Goal: Information Seeking & Learning: Understand process/instructions

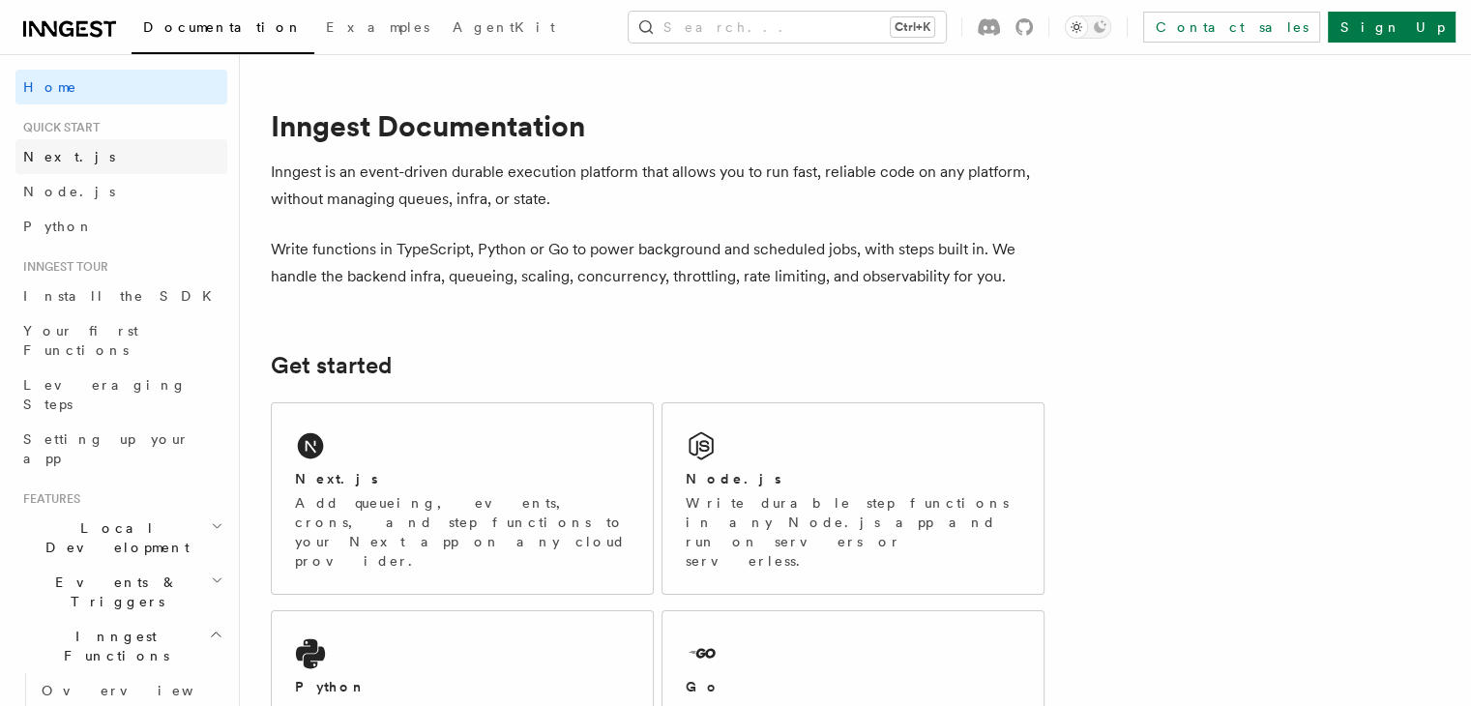
click at [118, 156] on link "Next.js" at bounding box center [121, 156] width 212 height 35
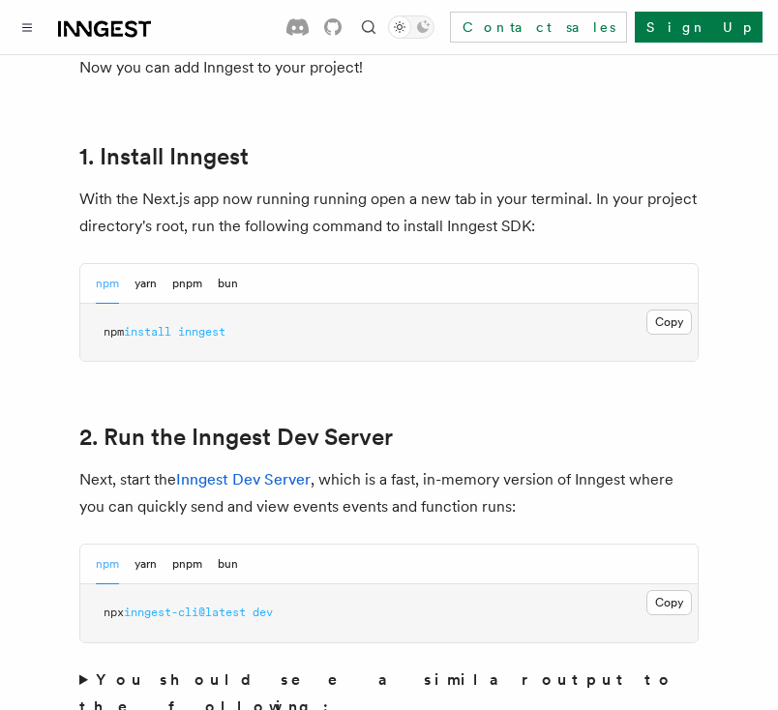
scroll to position [1091, 0]
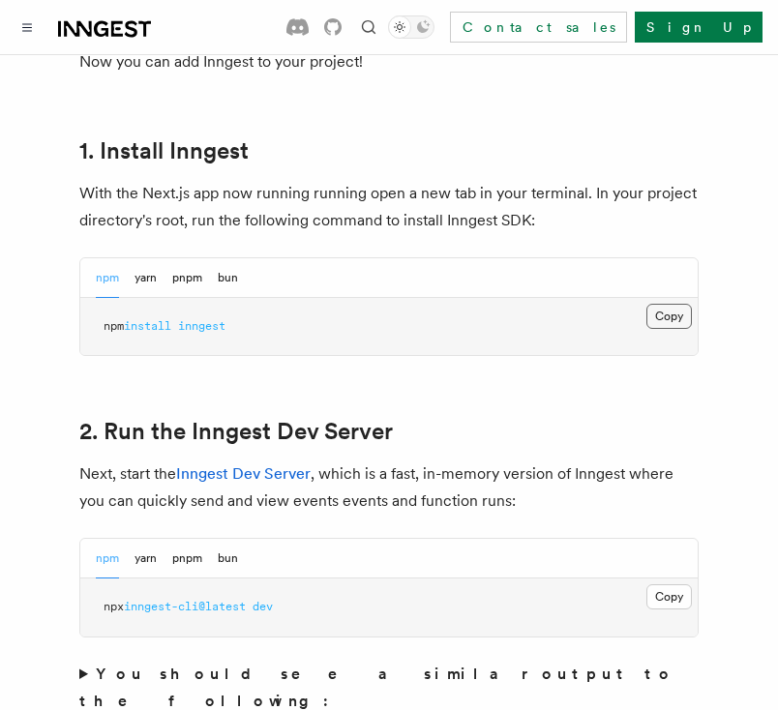
click at [662, 304] on button "Copy Copied" at bounding box center [668, 316] width 45 height 25
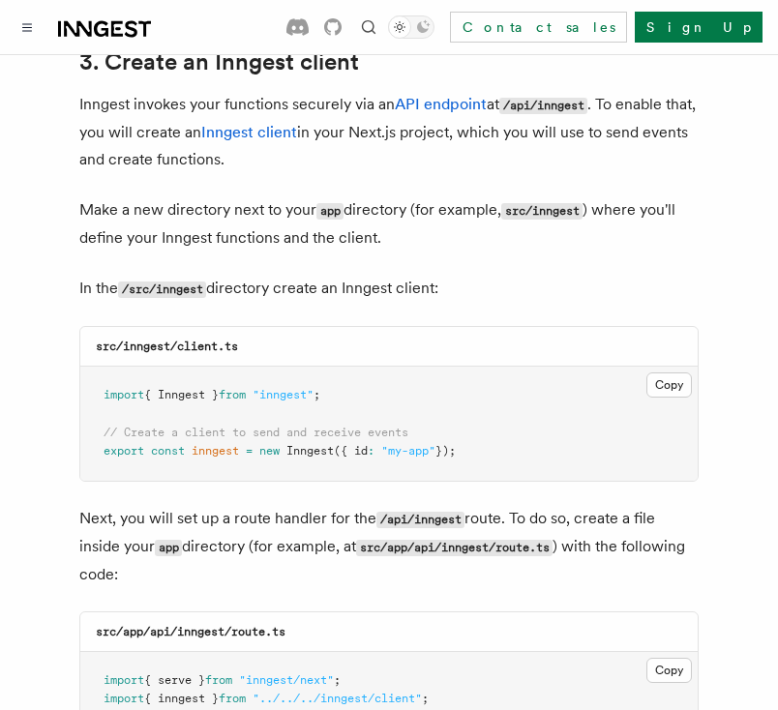
scroll to position [2317, 0]
drag, startPoint x: 159, startPoint y: 231, endPoint x: 212, endPoint y: 230, distance: 53.2
click at [212, 275] on p "In the /src/inngest directory create an Inngest client:" at bounding box center [388, 289] width 619 height 28
copy code "inngest"
click at [664, 372] on button "Copy Copied" at bounding box center [668, 384] width 45 height 25
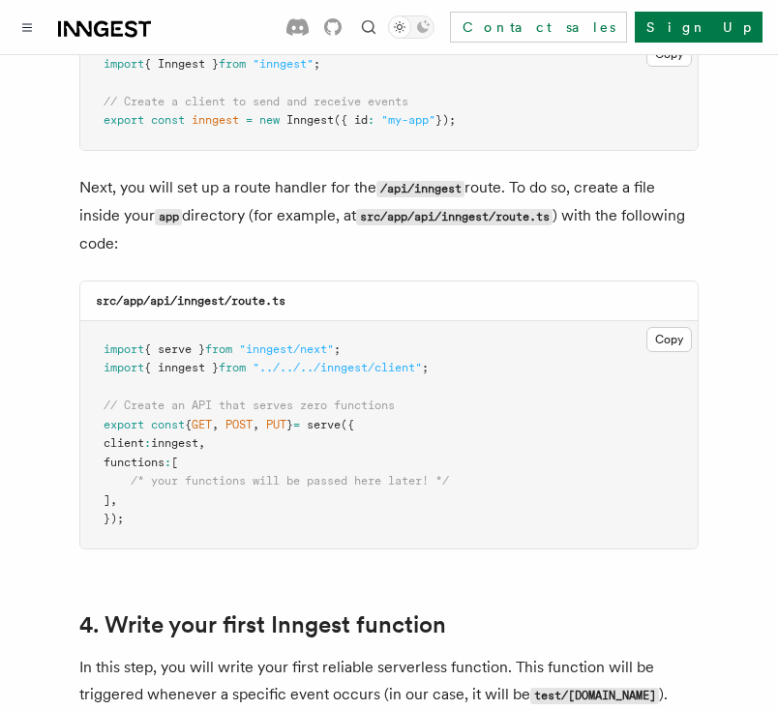
scroll to position [2662, 0]
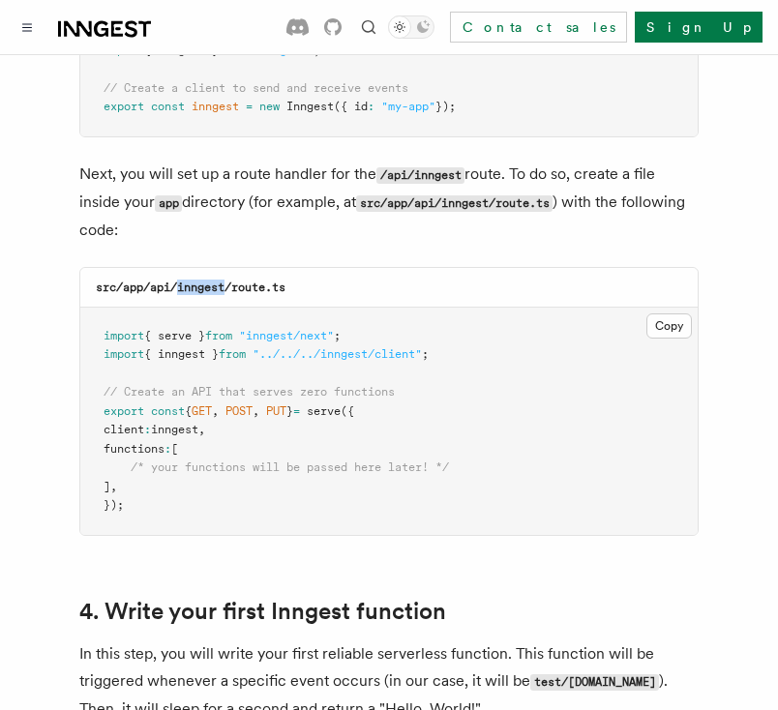
drag, startPoint x: 178, startPoint y: 235, endPoint x: 229, endPoint y: 241, distance: 51.6
click at [229, 280] on h3 "src/app/api/inngest/route.ts" at bounding box center [191, 287] width 190 height 15
copy code "inngest"
click at [656, 313] on button "Copy Copied" at bounding box center [668, 325] width 45 height 25
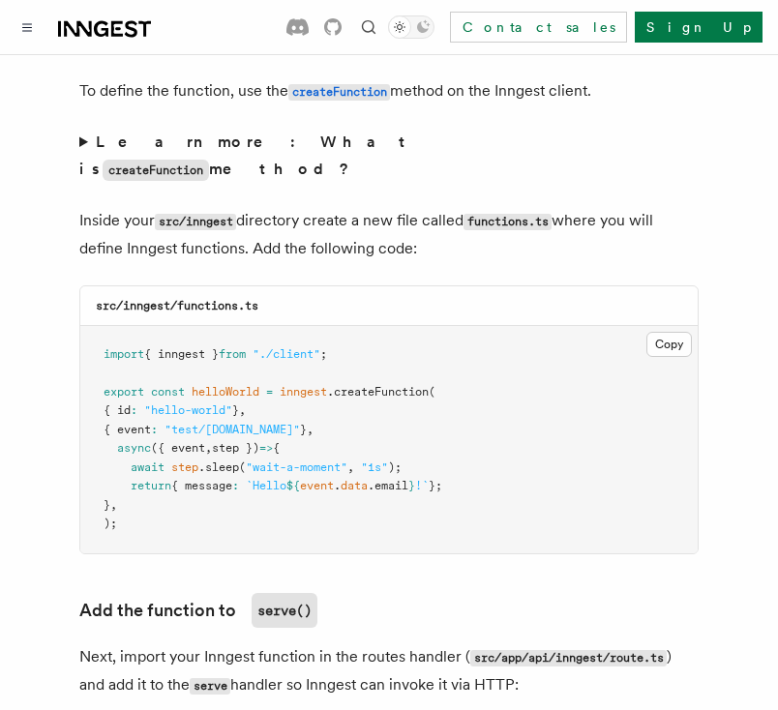
scroll to position [3389, 0]
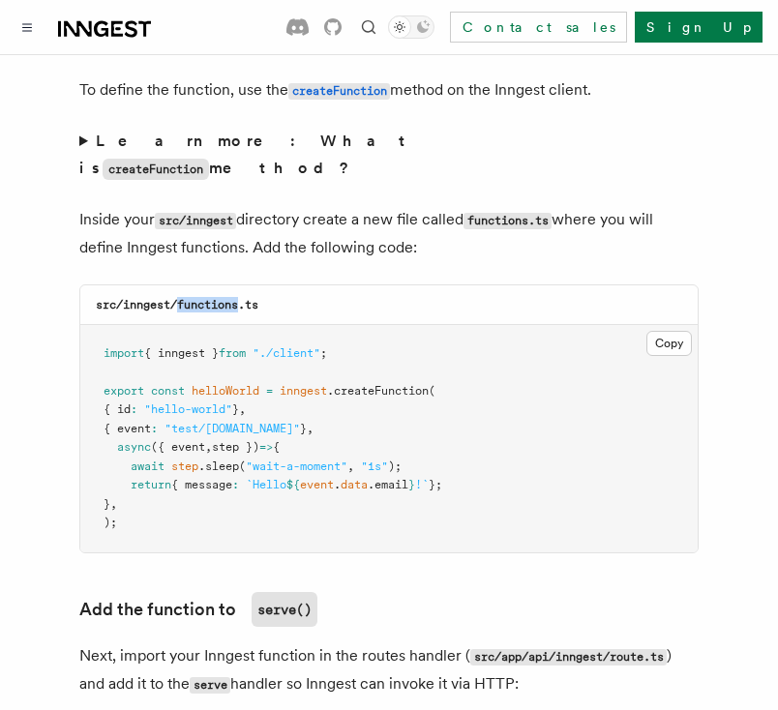
drag, startPoint x: 178, startPoint y: 228, endPoint x: 240, endPoint y: 227, distance: 61.9
click at [240, 298] on code "src/inngest/functions.ts" at bounding box center [177, 305] width 162 height 14
copy code "functions"
